Goal: Transaction & Acquisition: Book appointment/travel/reservation

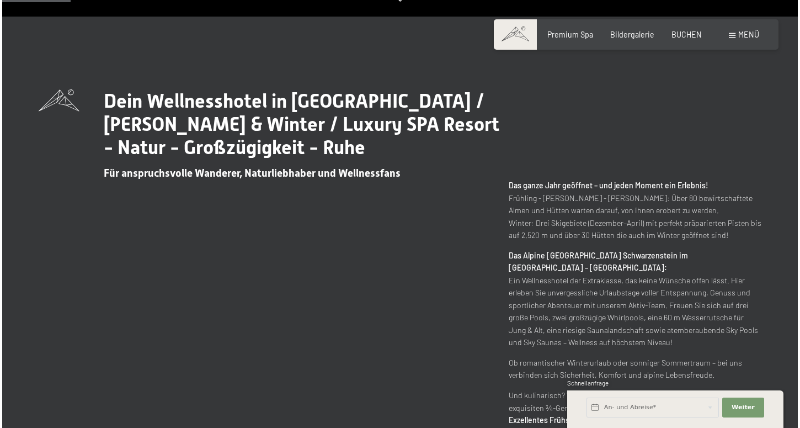
scroll to position [460, 0]
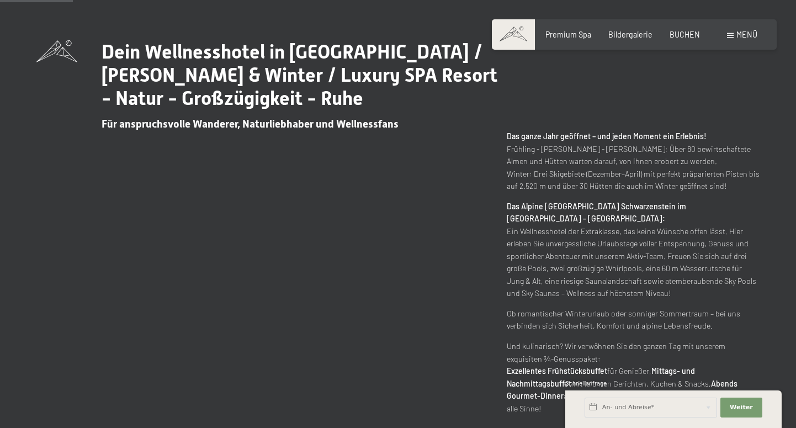
click at [734, 31] on div "Menü" at bounding box center [742, 34] width 30 height 11
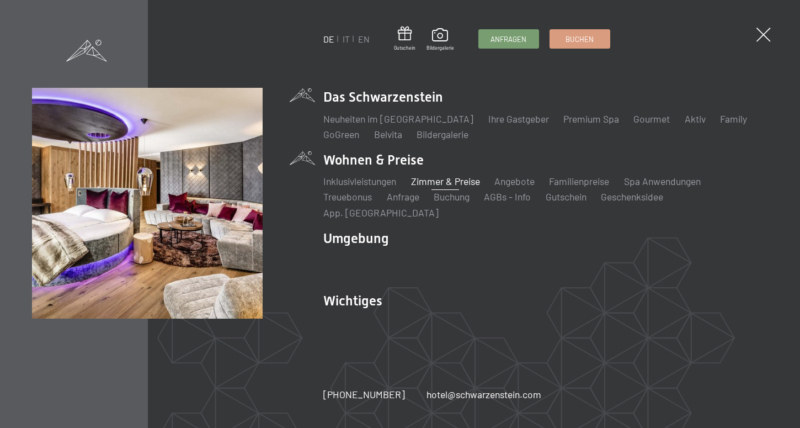
click at [434, 187] on link "Zimmer & Preise" at bounding box center [445, 181] width 69 height 12
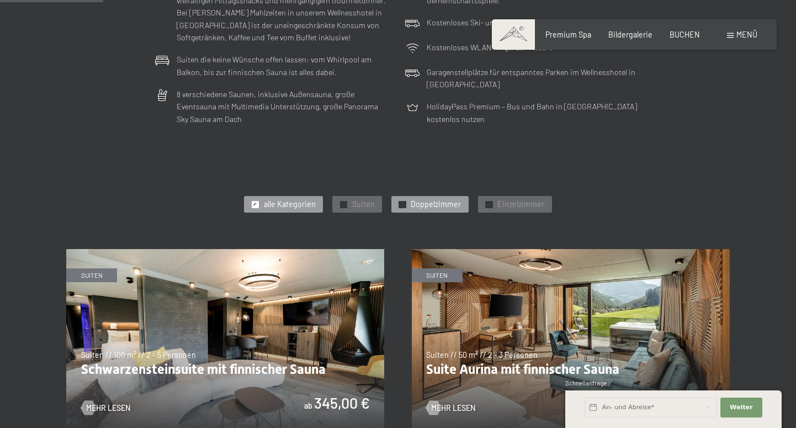
scroll to position [399, 0]
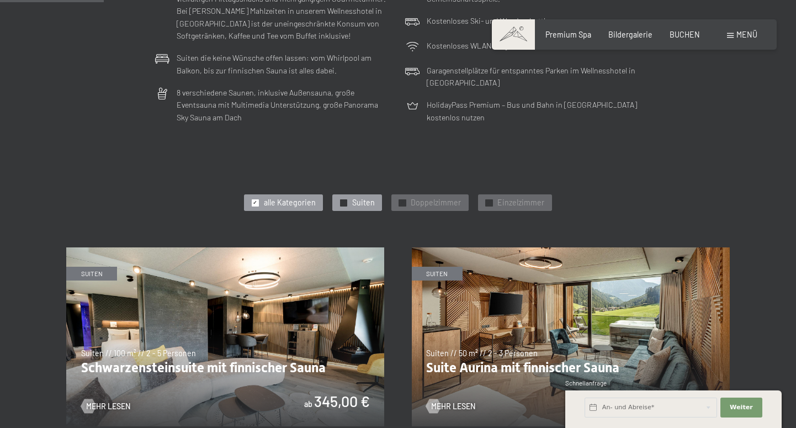
click at [351, 197] on div "✓ Suiten" at bounding box center [356, 202] width 49 height 17
click at [353, 197] on span "Suiten" at bounding box center [363, 202] width 23 height 11
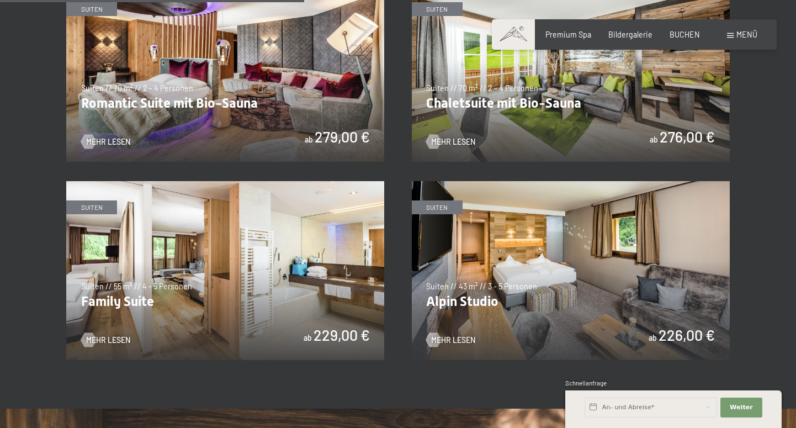
scroll to position [859, 0]
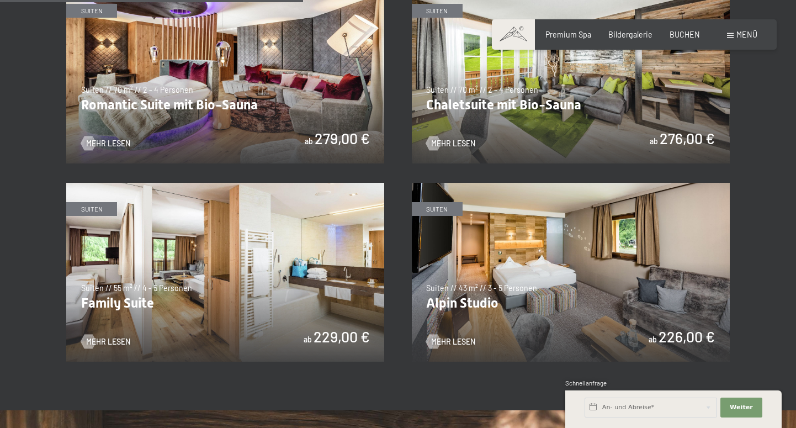
click at [295, 100] on img at bounding box center [225, 74] width 318 height 179
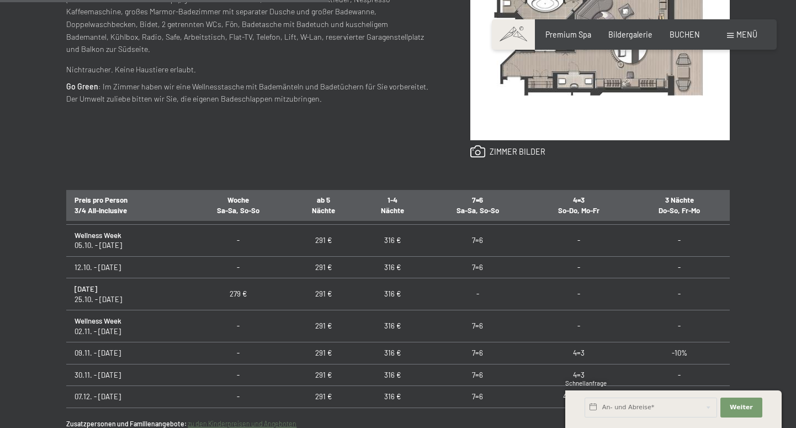
scroll to position [158, 0]
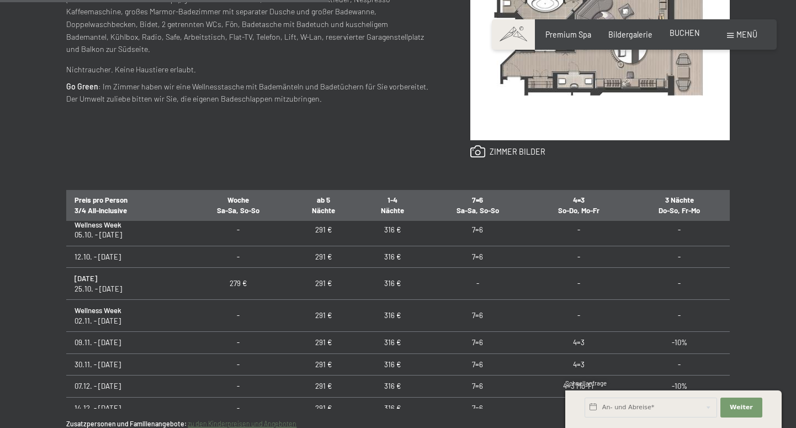
click at [685, 34] on span "BUCHEN" at bounding box center [685, 32] width 30 height 9
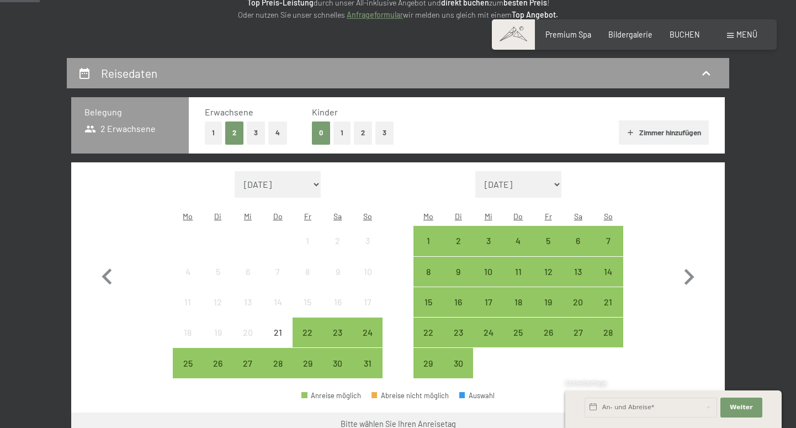
scroll to position [181, 0]
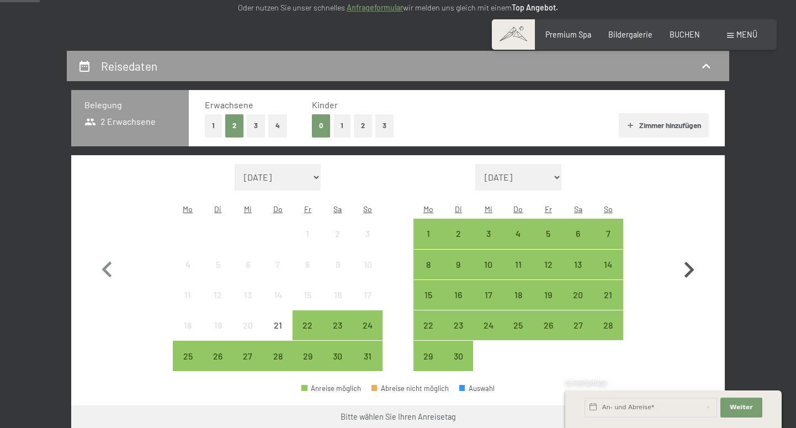
click at [690, 262] on icon "button" at bounding box center [689, 270] width 32 height 32
select select "2025-09-01"
select select "2025-10-01"
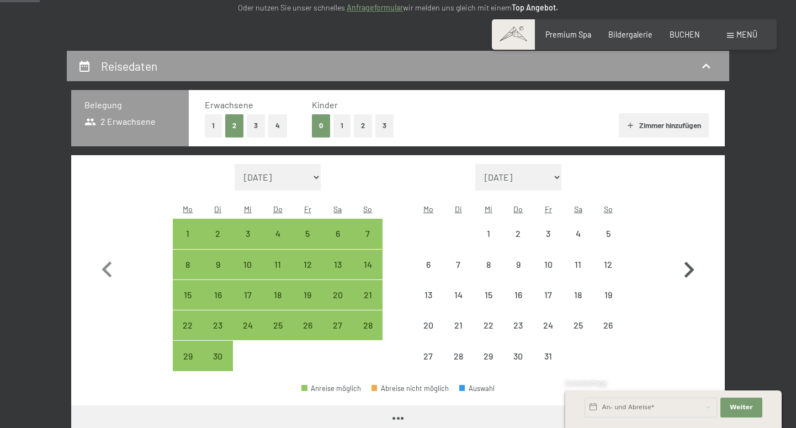
click at [690, 262] on icon "button" at bounding box center [689, 270] width 32 height 32
select select "2025-10-01"
select select "2025-11-01"
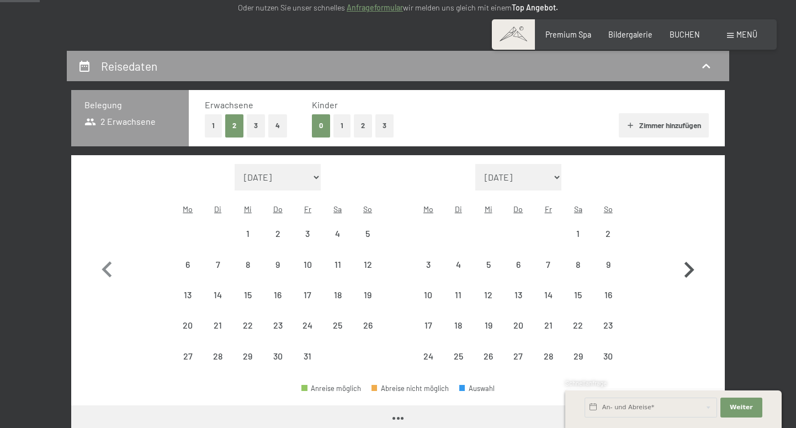
select select "2025-10-01"
select select "2025-11-01"
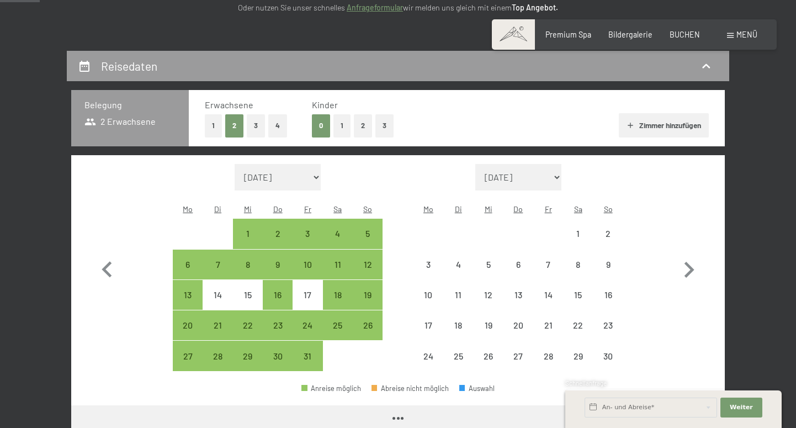
select select "2025-10-01"
select select "2025-11-01"
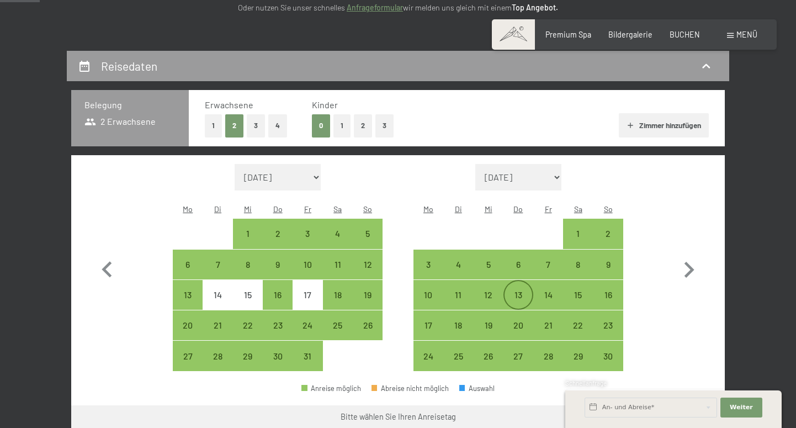
click at [521, 281] on div "13" at bounding box center [519, 295] width 28 height 28
select select "2025-10-01"
select select "2025-11-01"
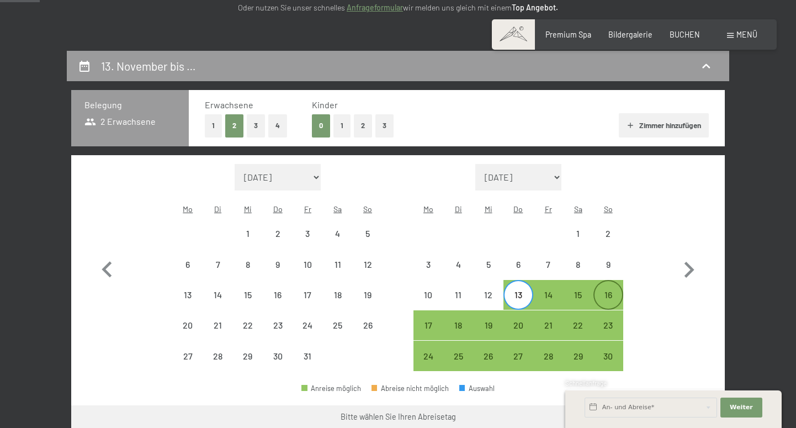
click at [601, 281] on div "16" at bounding box center [608, 295] width 28 height 28
select select "2025-10-01"
select select "2025-11-01"
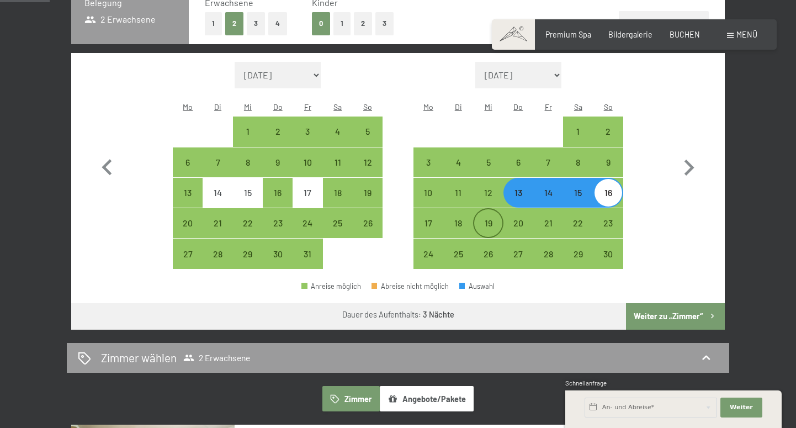
scroll to position [305, 0]
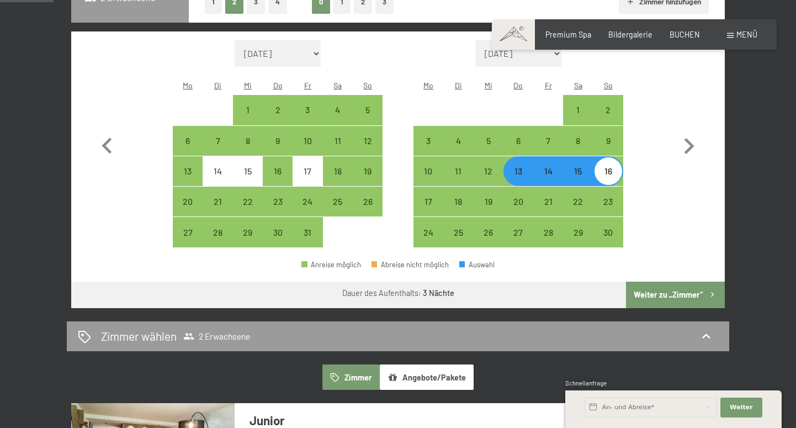
click at [682, 282] on button "Weiter zu „Zimmer“" at bounding box center [675, 295] width 99 height 26
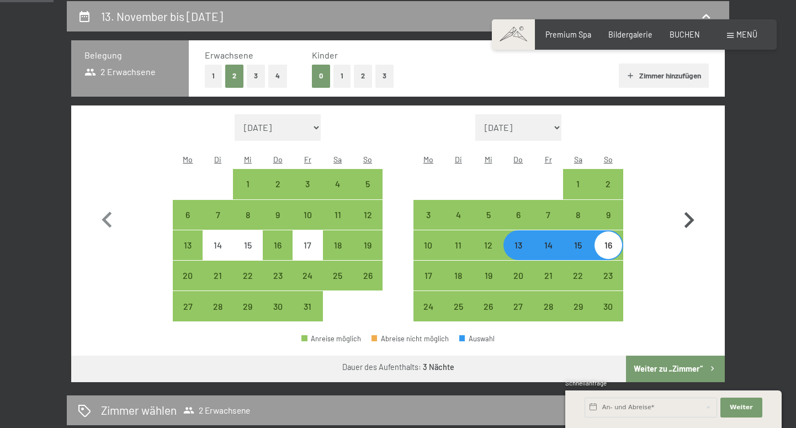
select select "2025-10-01"
select select "2025-11-01"
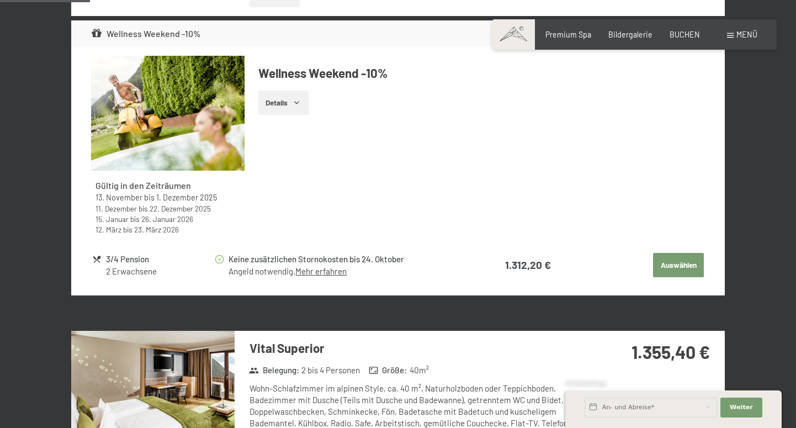
scroll to position [471, 0]
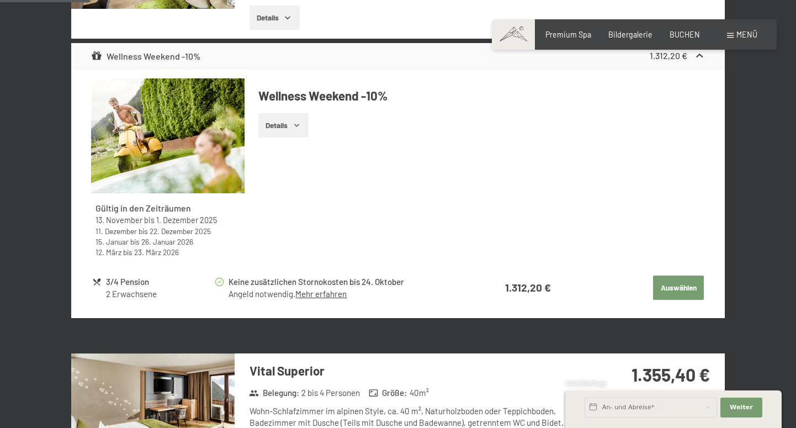
click at [285, 128] on button "Details" at bounding box center [283, 125] width 50 height 24
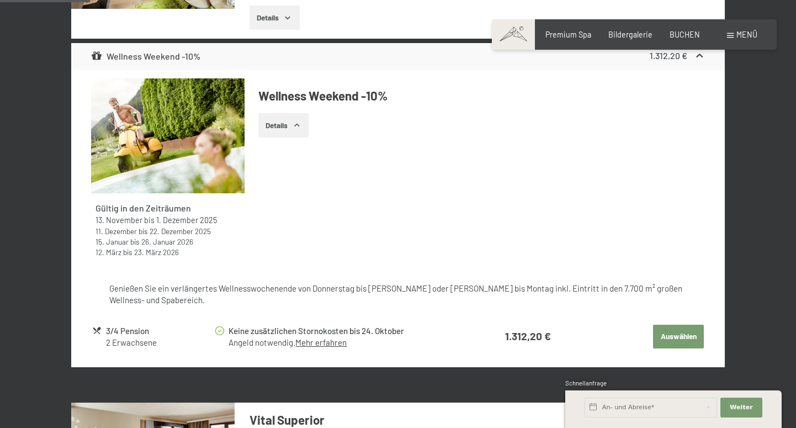
click at [665, 332] on button "Auswählen" at bounding box center [678, 337] width 51 height 24
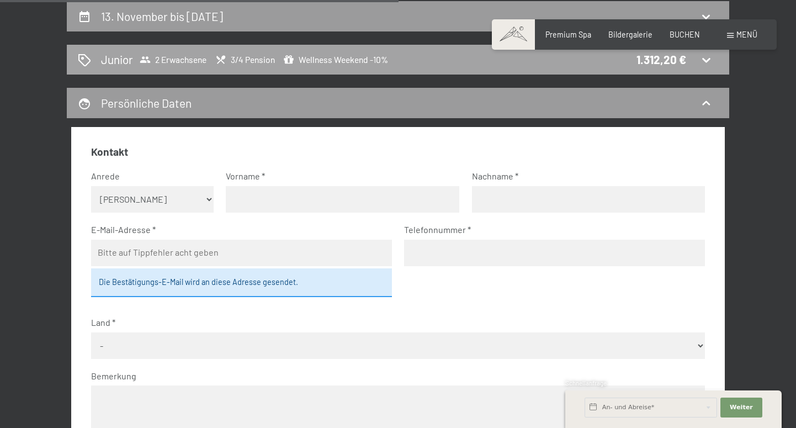
click at [122, 58] on h2 "Junior" at bounding box center [117, 59] width 32 height 16
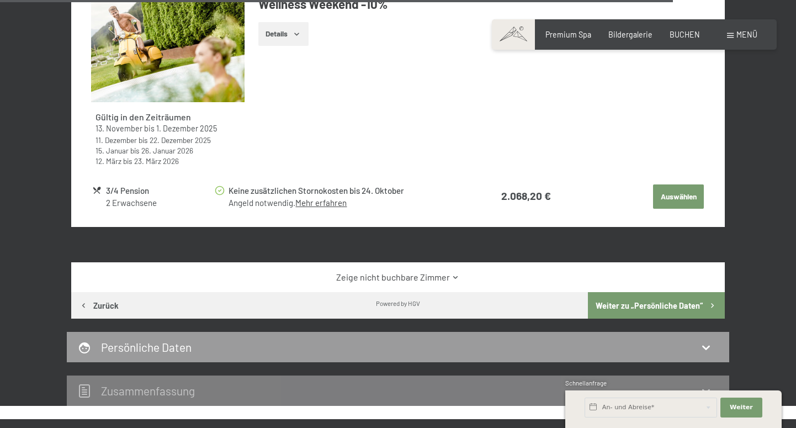
scroll to position [3577, 0]
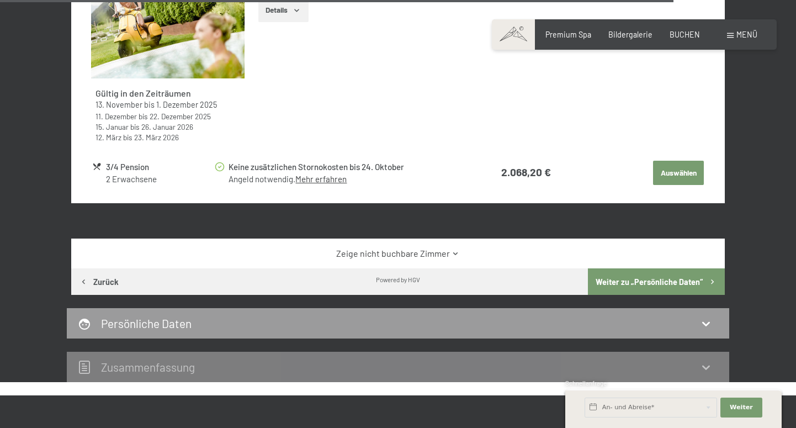
click at [424, 247] on link "Zeige nicht buchbare Zimmer" at bounding box center [398, 253] width 614 height 12
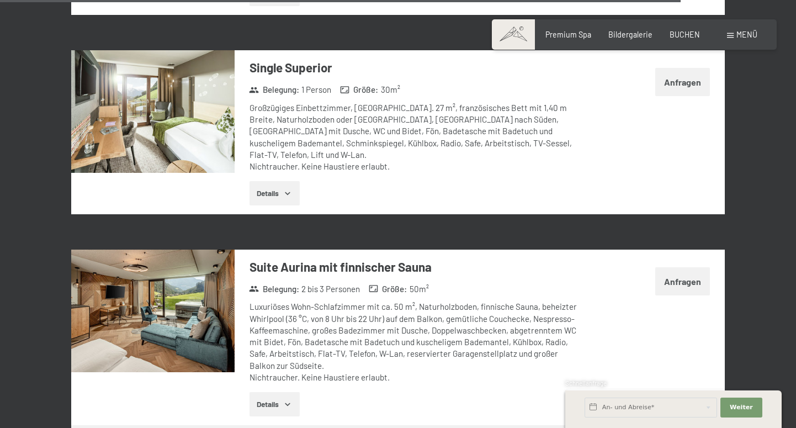
scroll to position [4599, 0]
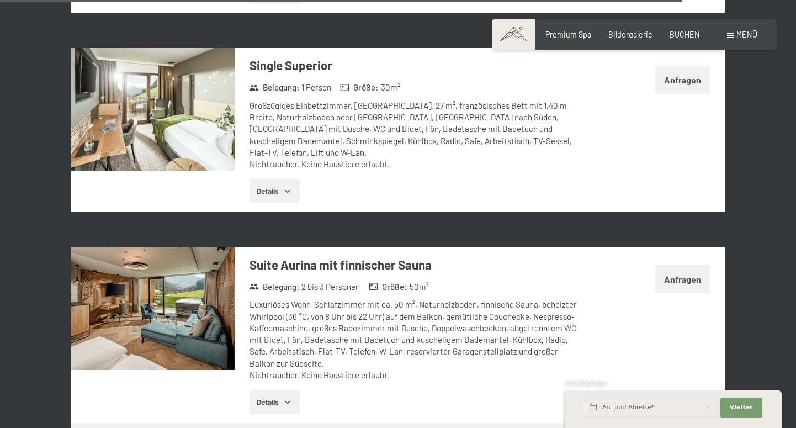
click at [280, 390] on button "Details" at bounding box center [274, 402] width 50 height 24
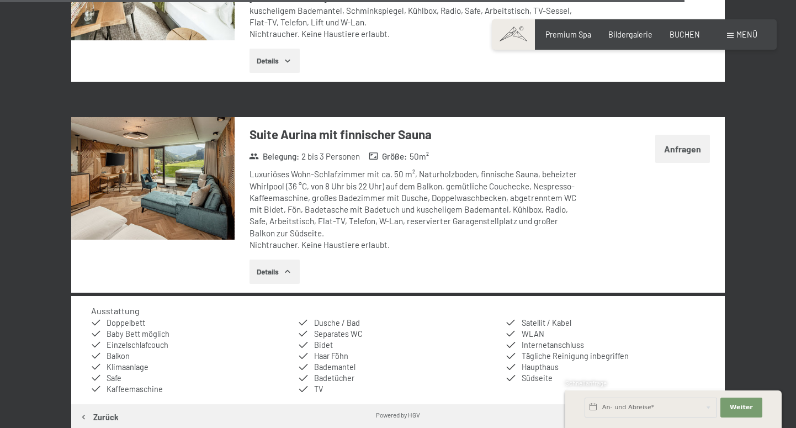
scroll to position [4735, 0]
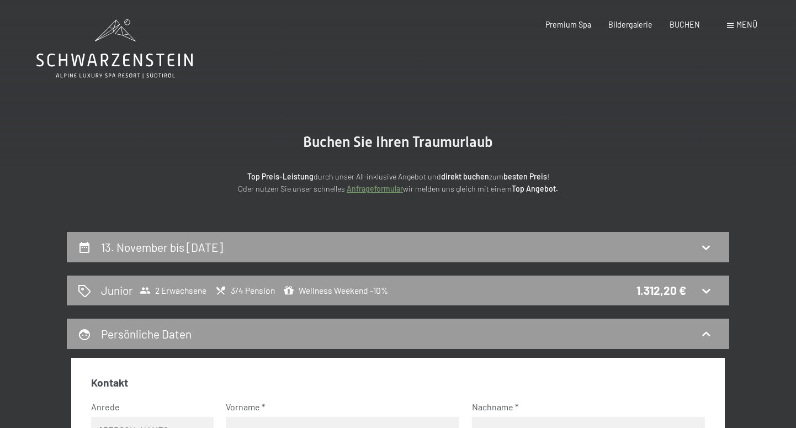
scroll to position [0, 0]
